Goal: Task Accomplishment & Management: Manage account settings

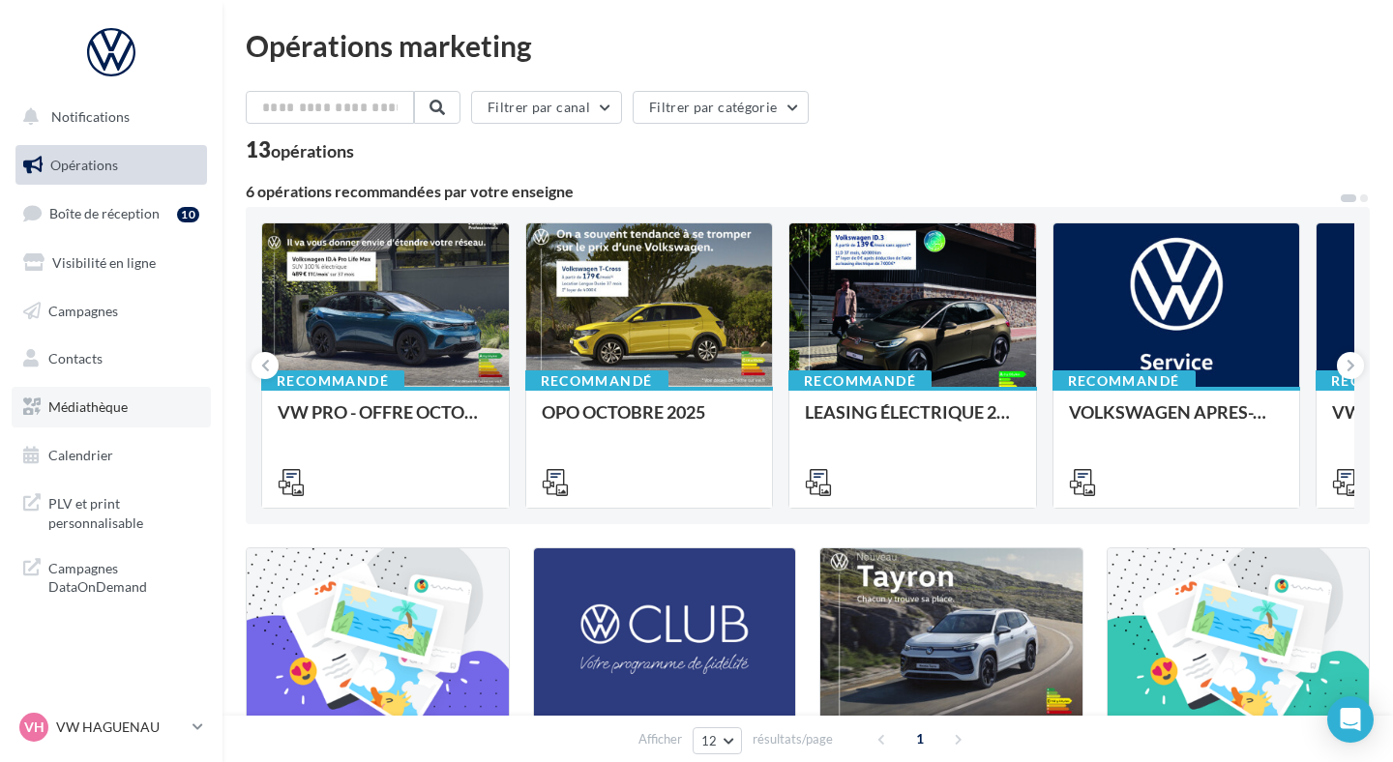
click at [145, 415] on link "Médiathèque" at bounding box center [111, 407] width 199 height 41
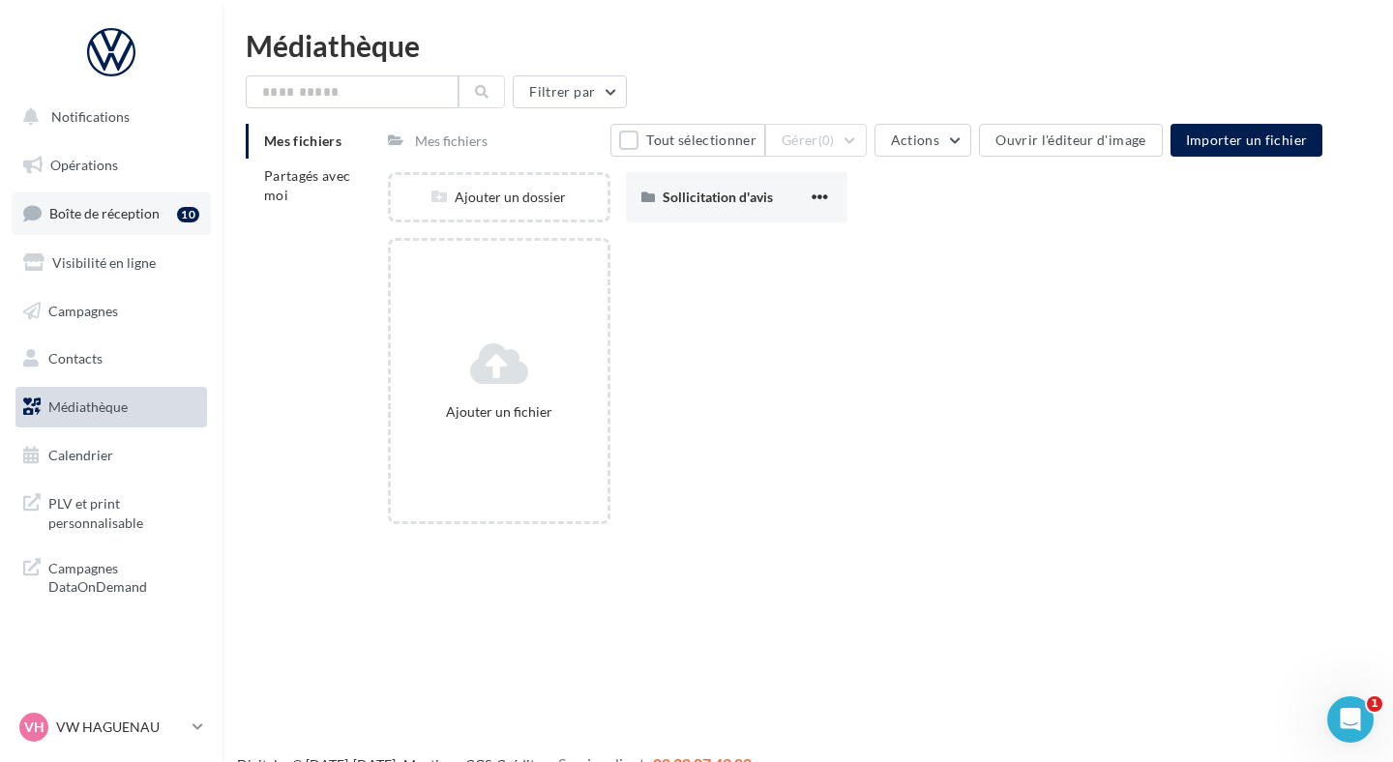
click at [143, 227] on link "Boîte de réception 10" at bounding box center [111, 213] width 199 height 42
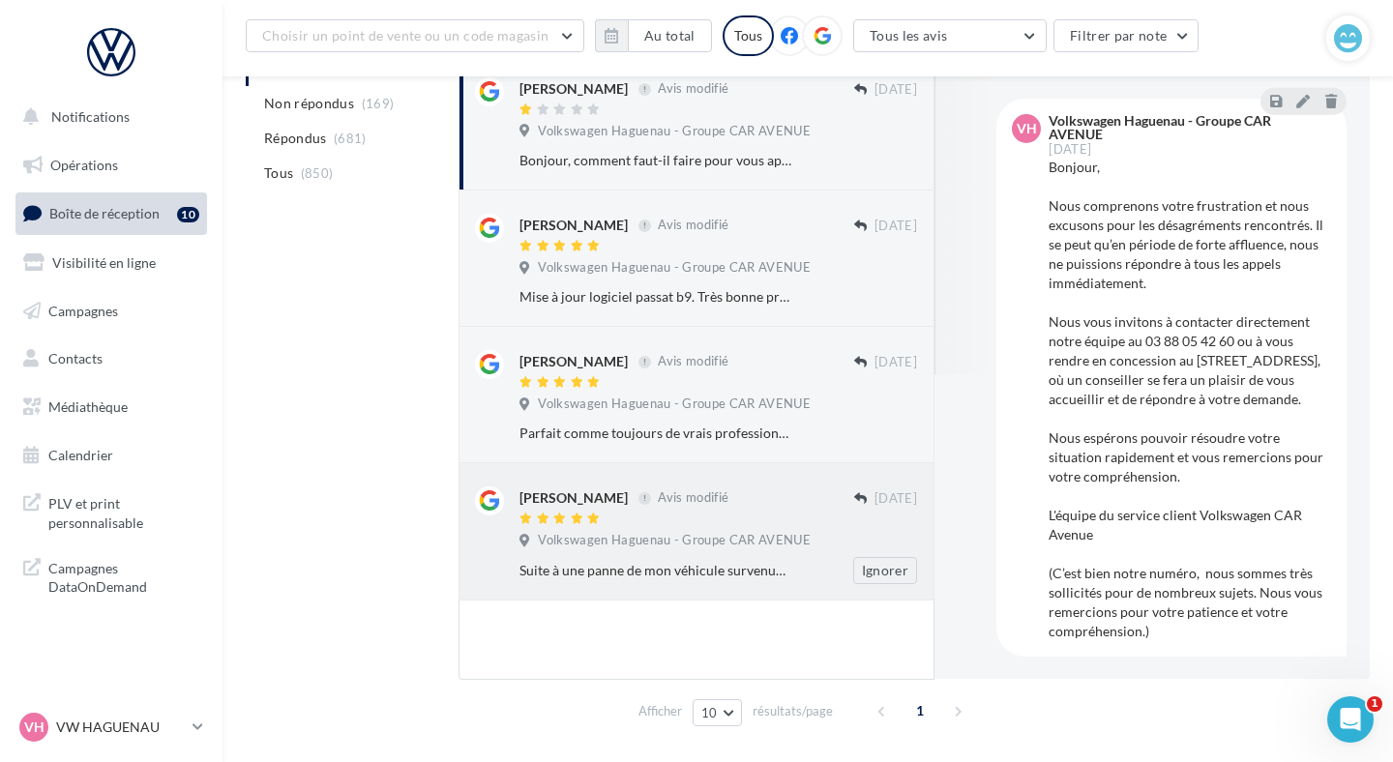
scroll to position [269, 0]
click at [111, 716] on div "VH VW HAGUENAU vw-hag-mar" at bounding box center [101, 727] width 165 height 29
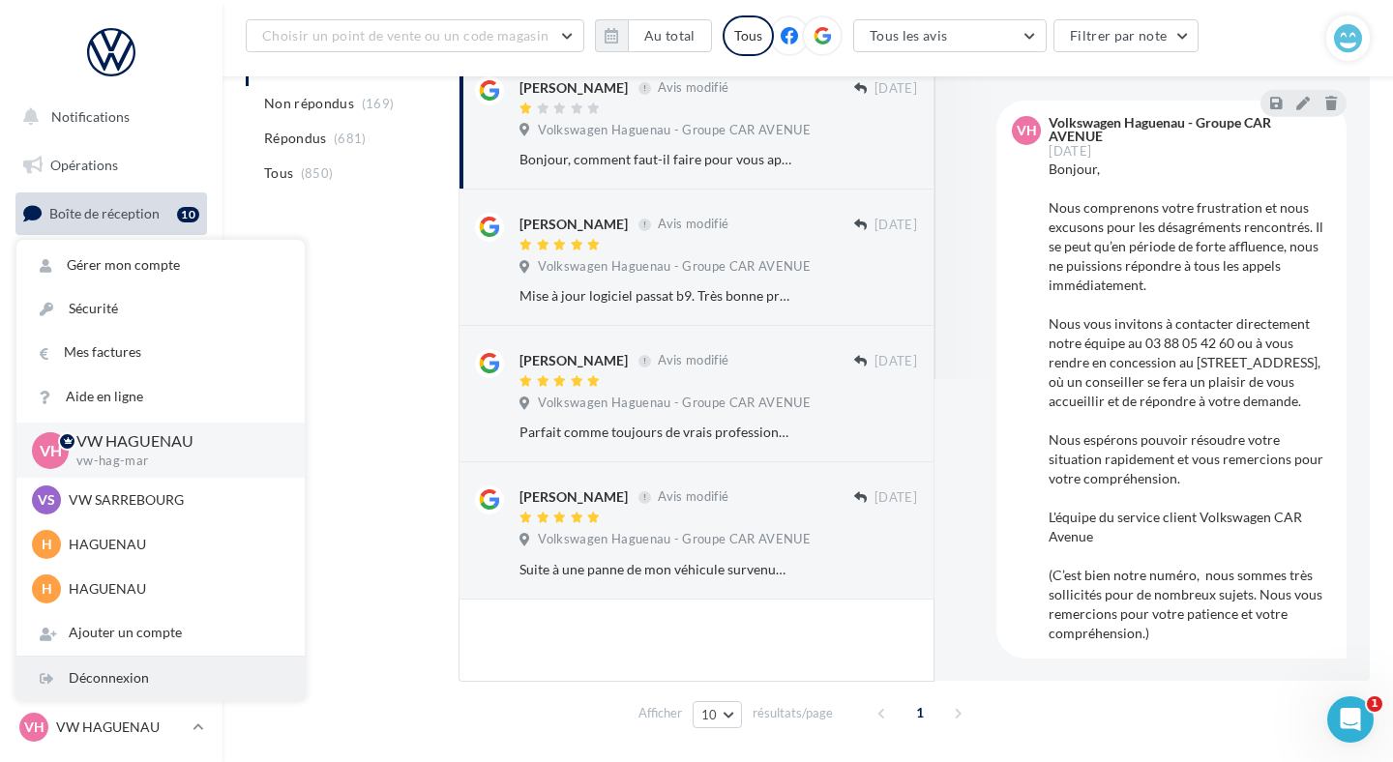
click at [120, 688] on div "Déconnexion" at bounding box center [160, 679] width 288 height 44
